Goal: Understand process/instructions: Learn how to perform a task or action

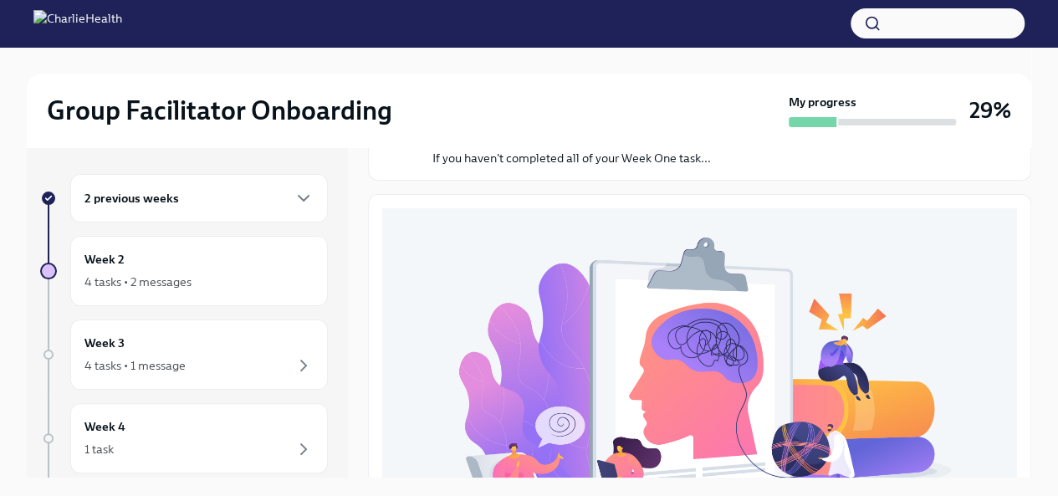
scroll to position [121, 0]
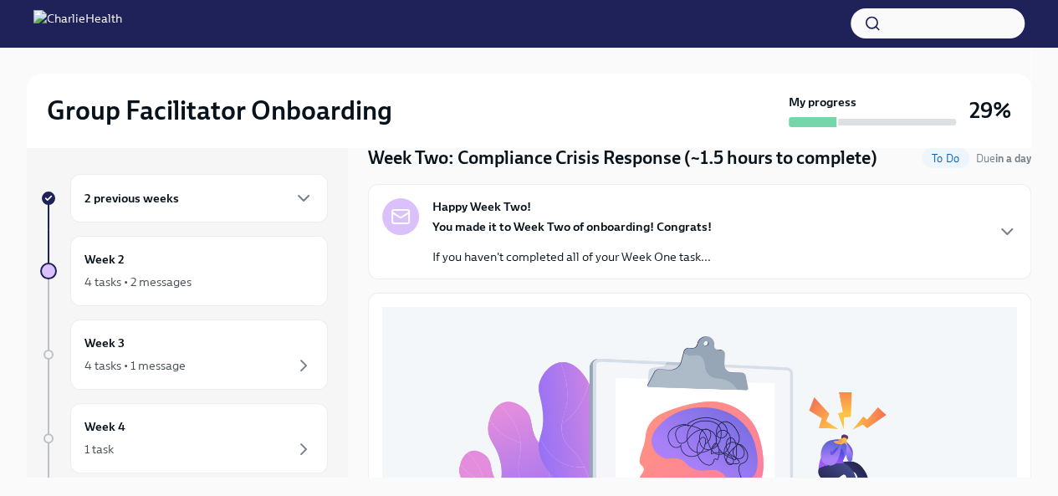
scroll to position [65, 0]
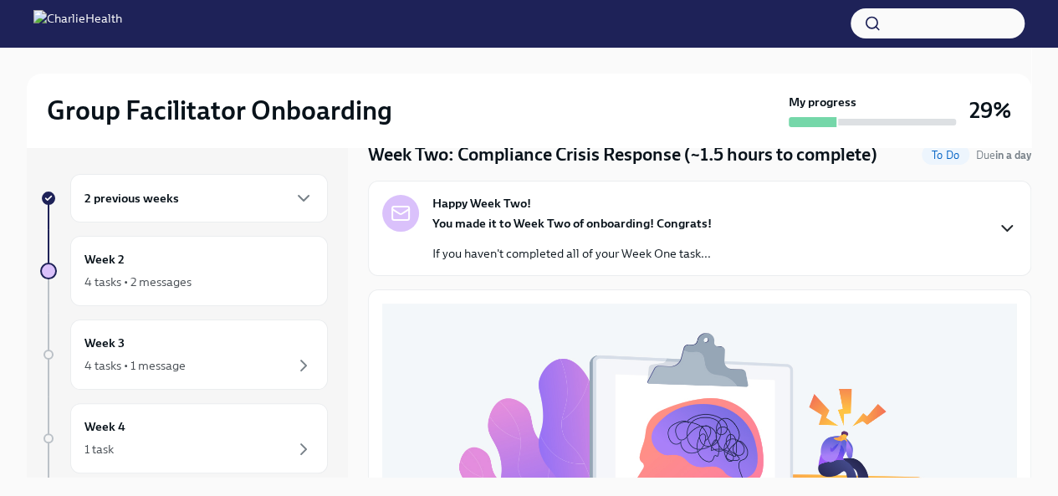
click at [997, 230] on icon "button" at bounding box center [1007, 228] width 20 height 20
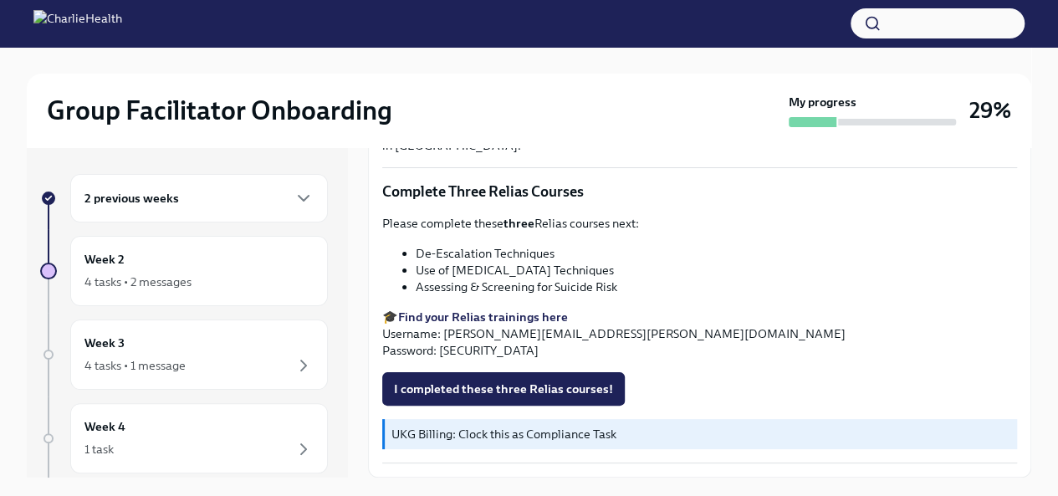
scroll to position [1159, 0]
click at [463, 202] on p "Complete Three Relias Courses" at bounding box center [699, 192] width 635 height 20
click at [514, 231] on strong "three" at bounding box center [519, 223] width 31 height 15
click at [542, 324] on strong "Find your Relias trainings here" at bounding box center [483, 317] width 170 height 15
drag, startPoint x: 446, startPoint y: 342, endPoint x: 515, endPoint y: 340, distance: 69.5
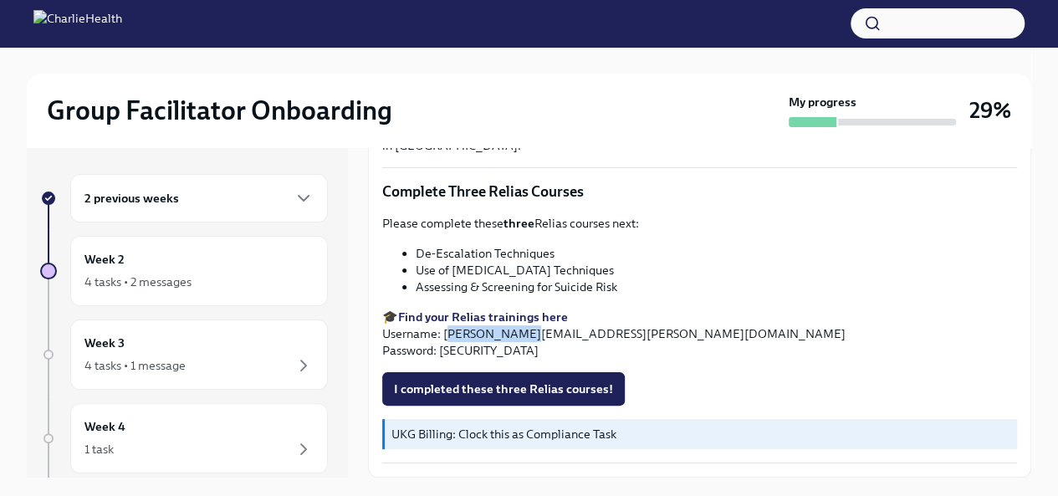
click at [515, 340] on p "🎓 Find your Relias trainings here Username: [PERSON_NAME][EMAIL_ADDRESS][PERSON…" at bounding box center [699, 334] width 635 height 50
click at [624, 346] on p "🎓 Find your Relias trainings here Username: [PERSON_NAME][EMAIL_ADDRESS][PERSON…" at bounding box center [699, 334] width 635 height 50
drag, startPoint x: 442, startPoint y: 342, endPoint x: 632, endPoint y: 344, distance: 189.9
click at [632, 344] on p "🎓 Find your Relias trainings here Username: [PERSON_NAME][EMAIL_ADDRESS][PERSON…" at bounding box center [699, 334] width 635 height 50
copy p "[PERSON_NAME][EMAIL_ADDRESS][PERSON_NAME][DOMAIN_NAME]"
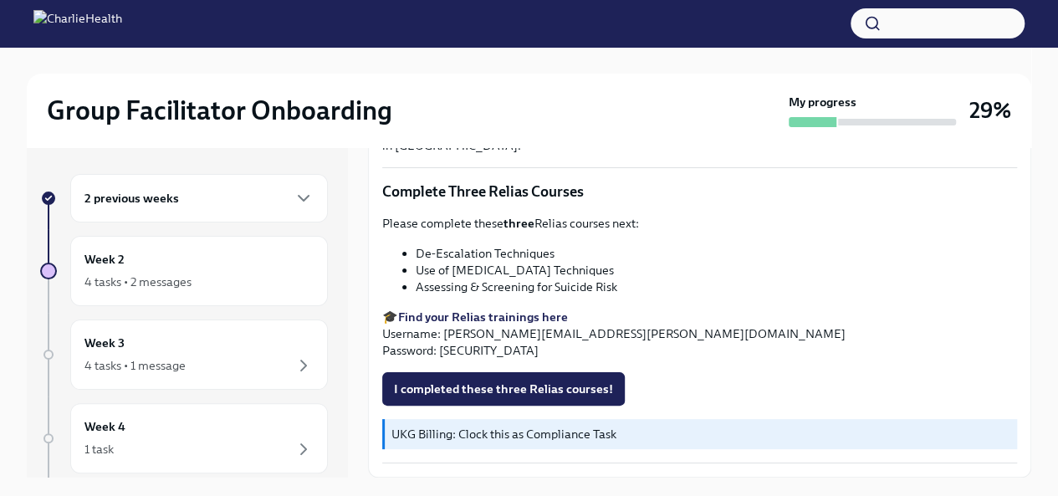
click at [591, 131] on div "Group Facilitator Onboarding My progress 29%" at bounding box center [529, 111] width 1005 height 74
